Goal: Task Accomplishment & Management: Use online tool/utility

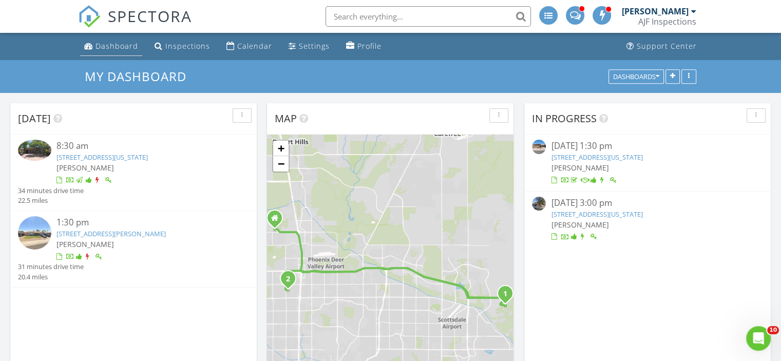
click at [115, 46] on div "Dashboard" at bounding box center [117, 46] width 43 height 10
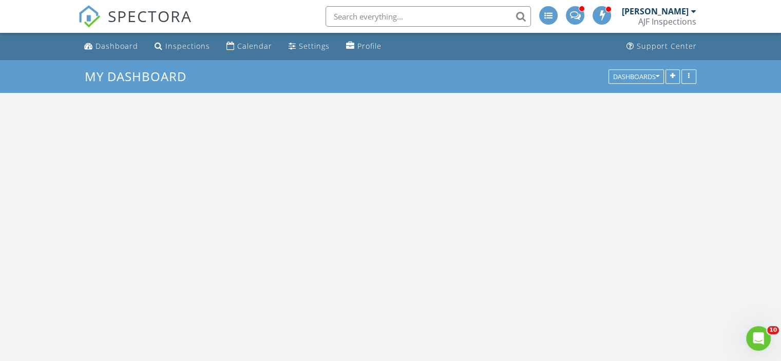
scroll to position [951, 797]
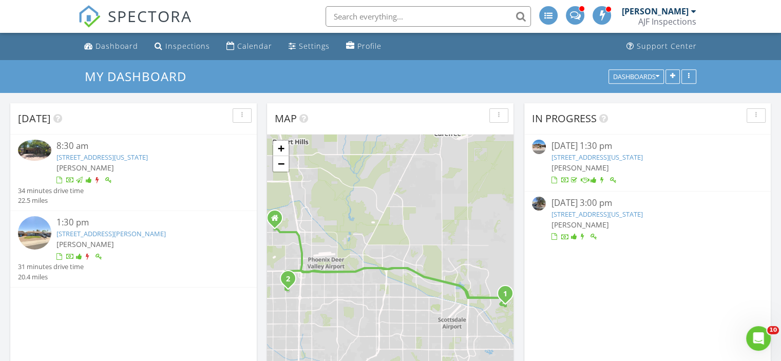
click at [126, 159] on link "16013 N 111th Pl , Scottsdale, Arizona 85255" at bounding box center [102, 157] width 91 height 9
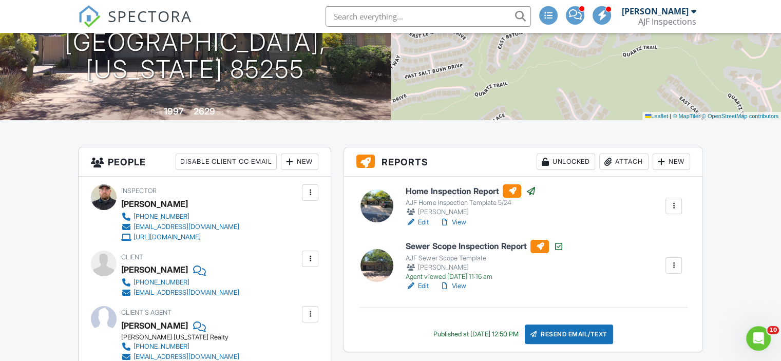
click at [620, 162] on div "Attach" at bounding box center [624, 162] width 49 height 16
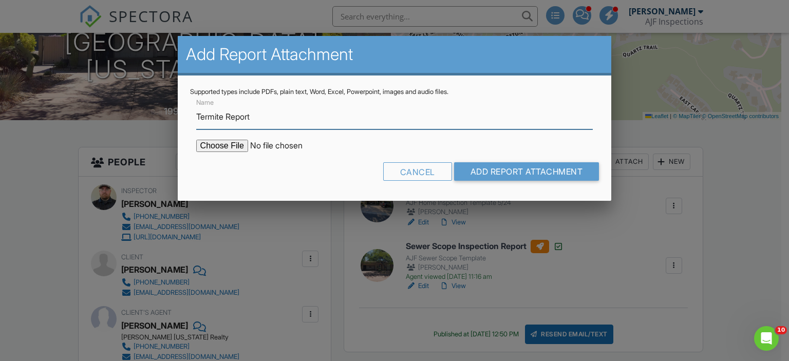
type input "Termite Report"
click at [226, 144] on input "file" at bounding box center [283, 146] width 175 height 12
type input "C:\fakepath\16013 N 111th Pl WDIIR Report.pdf"
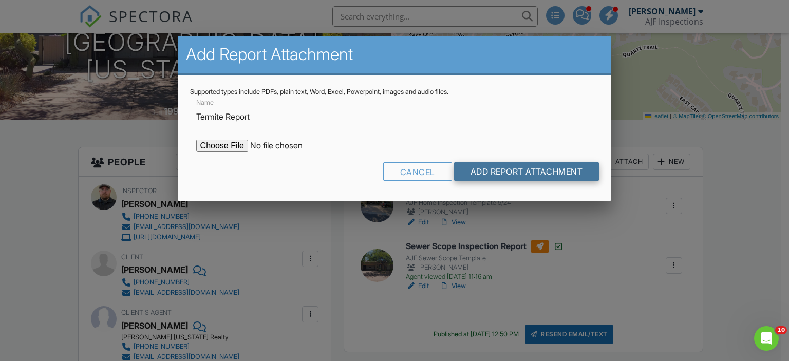
click at [529, 172] on input "Add Report Attachment" at bounding box center [526, 171] width 145 height 18
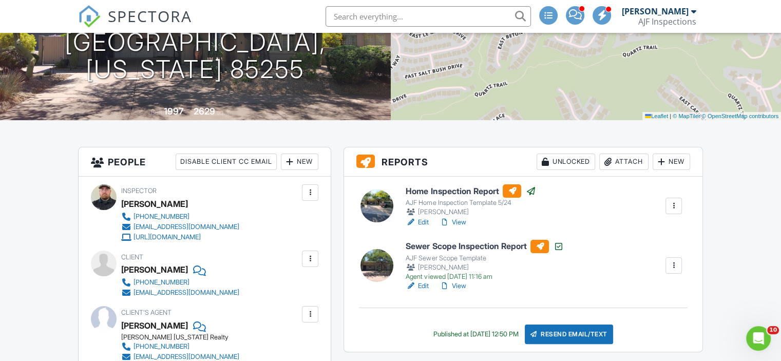
click at [626, 164] on div "Attach" at bounding box center [624, 162] width 49 height 16
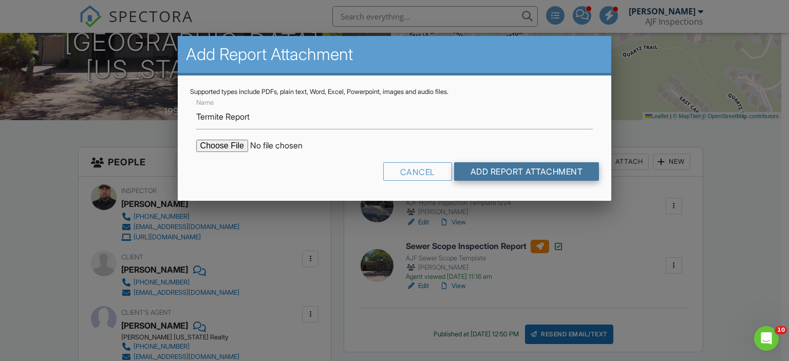
click at [514, 172] on input "Add Report Attachment" at bounding box center [526, 171] width 145 height 18
